Goal: Check status: Check status

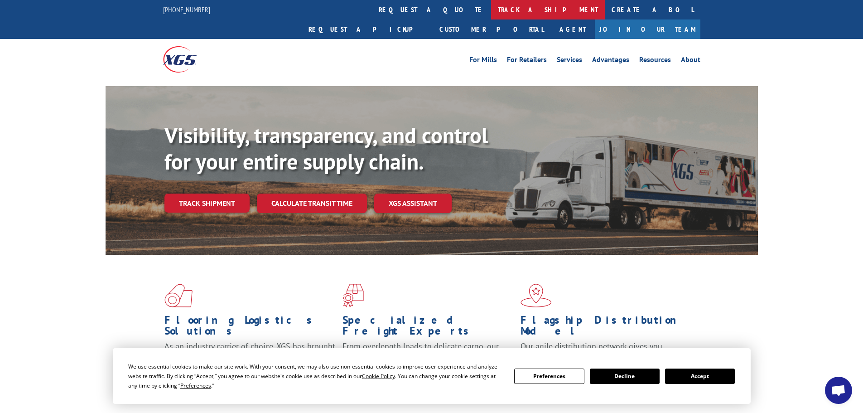
click at [491, 5] on link "track a shipment" at bounding box center [548, 9] width 114 height 19
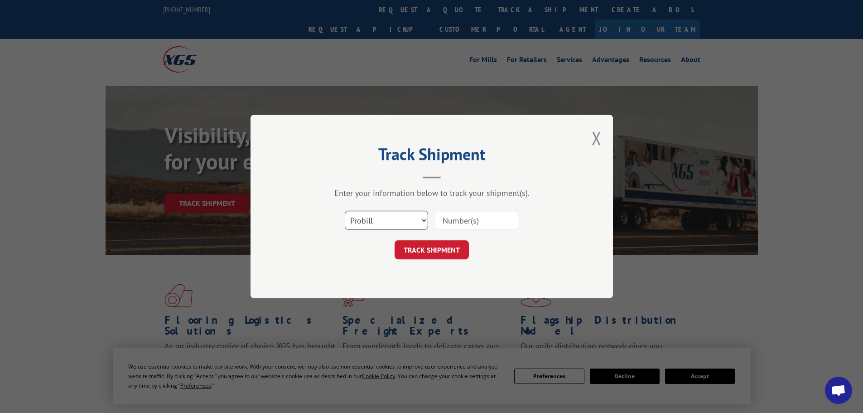
click at [392, 220] on select "Select category... Probill BOL PO" at bounding box center [386, 220] width 83 height 19
select select "po"
click at [345, 211] on select "Select category... Probill BOL PO" at bounding box center [386, 220] width 83 height 19
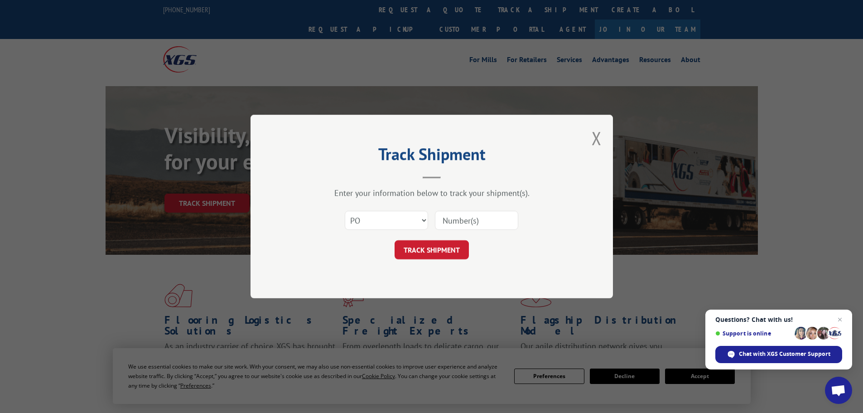
click at [479, 218] on input at bounding box center [476, 220] width 83 height 19
paste input "15520104"
type input "15520104"
click at [444, 251] on button "TRACK SHIPMENT" at bounding box center [432, 249] width 74 height 19
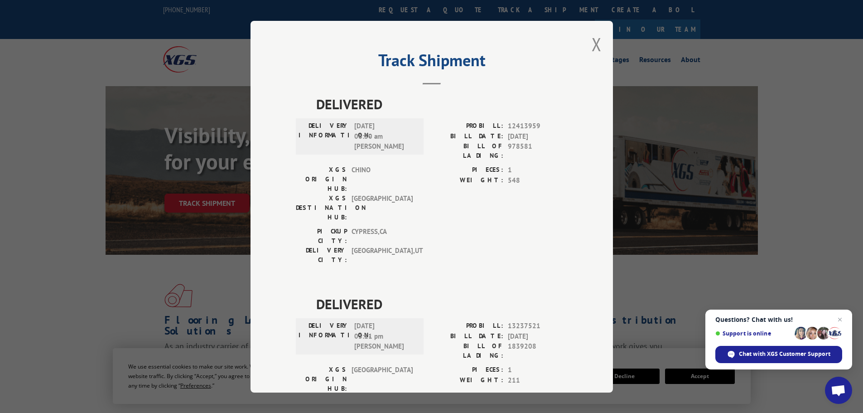
click at [587, 49] on div "Track Shipment DELIVERED DELIVERY INFORMATION: [DATE] 06:30 am Mark T PROBILL: …" at bounding box center [432, 207] width 363 height 372
click at [595, 41] on button "Close modal" at bounding box center [597, 44] width 10 height 24
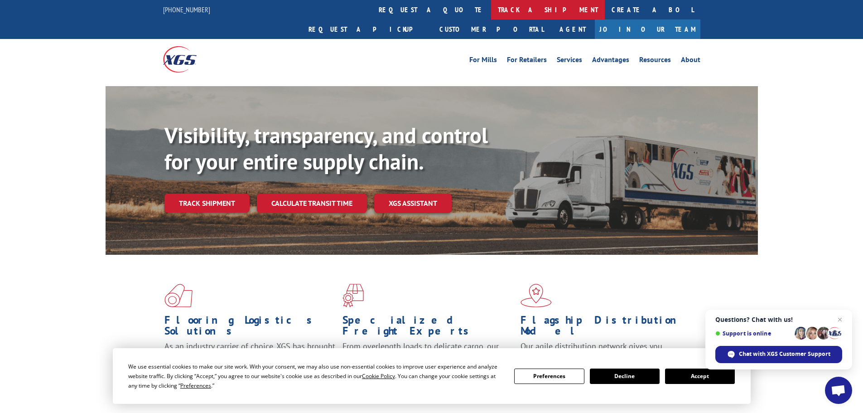
click at [491, 6] on link "track a shipment" at bounding box center [548, 9] width 114 height 19
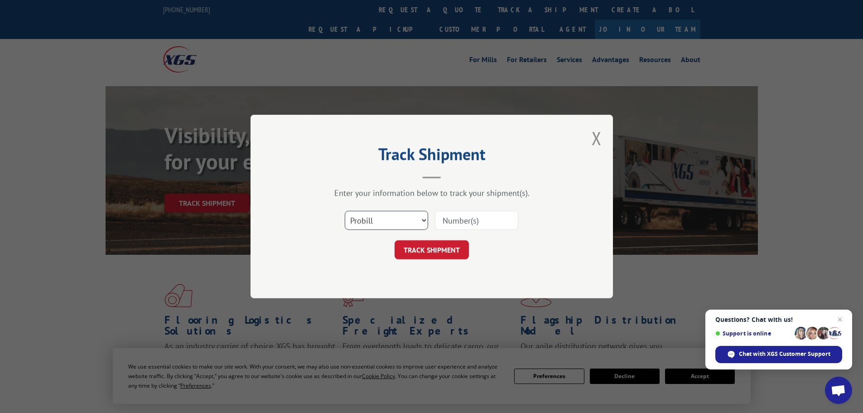
click at [398, 217] on select "Select category... Probill BOL PO" at bounding box center [386, 220] width 83 height 19
select select "po"
click at [345, 211] on select "Select category... Probill BOL PO" at bounding box center [386, 220] width 83 height 19
click at [464, 219] on input at bounding box center [476, 220] width 83 height 19
paste input "15520048"
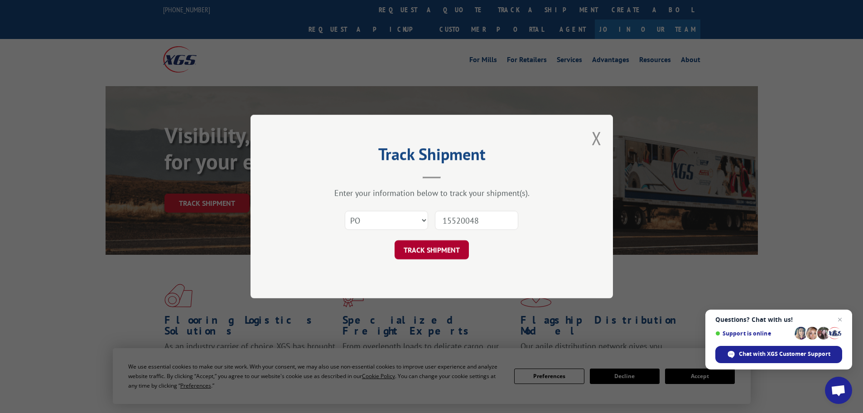
type input "15520048"
click at [431, 257] on button "TRACK SHIPMENT" at bounding box center [432, 249] width 74 height 19
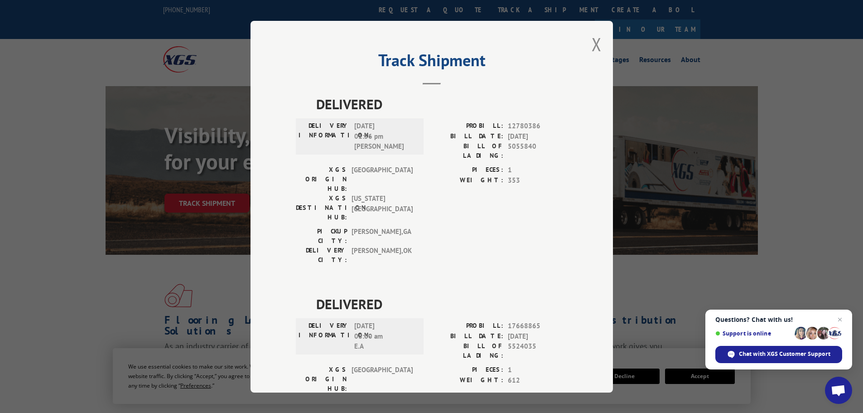
click at [587, 44] on div "Track Shipment DELIVERED DELIVERY INFORMATION: [DATE] 01:56 pm [PERSON_NAME]: 1…" at bounding box center [432, 207] width 363 height 372
click at [592, 45] on button "Close modal" at bounding box center [597, 44] width 10 height 24
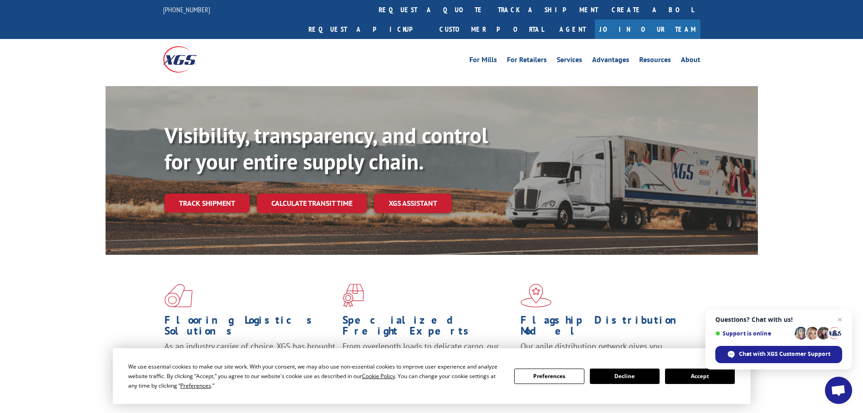
click at [491, 8] on link "track a shipment" at bounding box center [548, 9] width 114 height 19
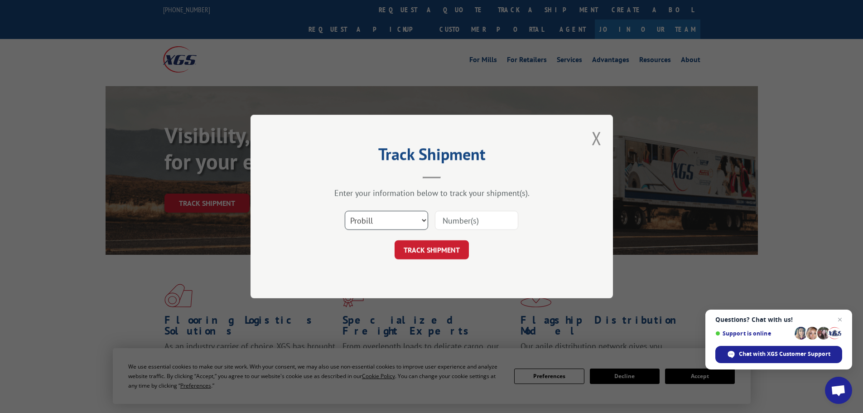
click at [368, 222] on select "Select category... Probill BOL PO" at bounding box center [386, 220] width 83 height 19
select select "po"
click at [345, 211] on select "Select category... Probill BOL PO" at bounding box center [386, 220] width 83 height 19
click at [466, 218] on input at bounding box center [476, 220] width 83 height 19
paste input "15520033"
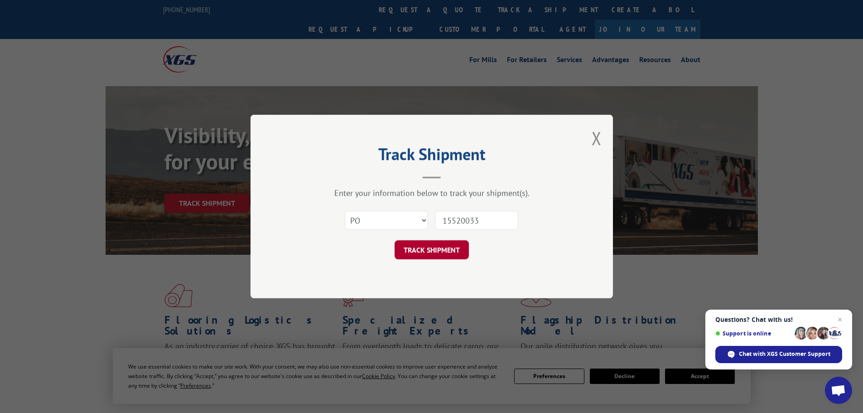
type input "15520033"
click at [440, 252] on button "TRACK SHIPMENT" at bounding box center [432, 249] width 74 height 19
